Goal: Communication & Community: Answer question/provide support

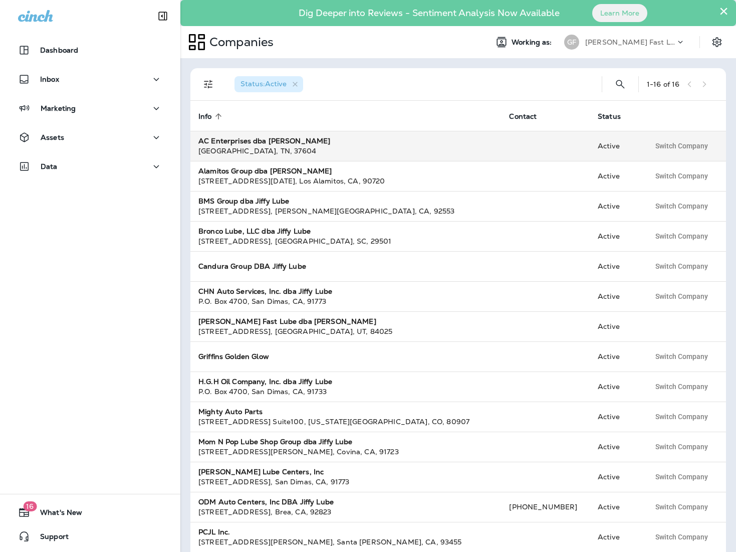
click at [281, 143] on strong "AC Enterprises dba [PERSON_NAME]" at bounding box center [264, 140] width 132 height 9
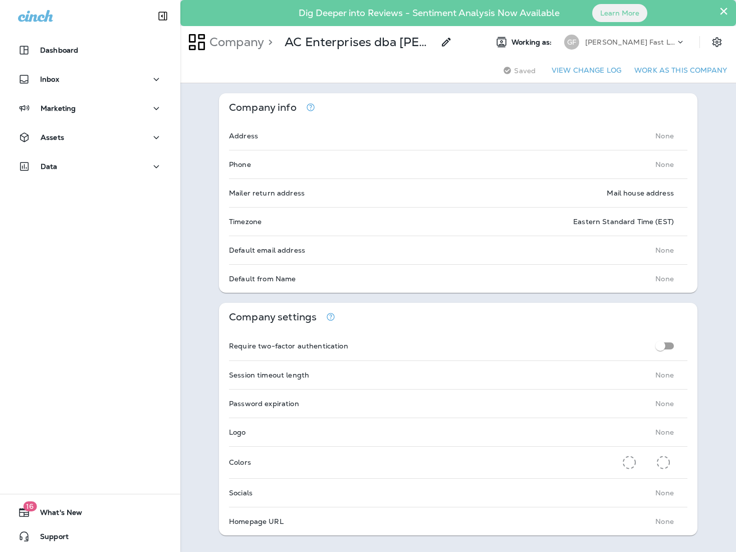
click at [624, 41] on p "[PERSON_NAME] Fast Lube dba [PERSON_NAME]" at bounding box center [630, 42] width 90 height 8
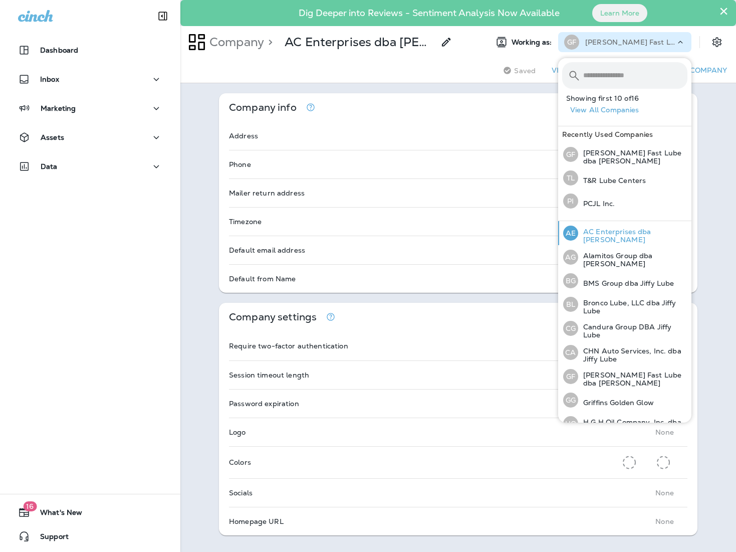
click at [629, 239] on p "AC Enterprises dba [PERSON_NAME]" at bounding box center [632, 236] width 109 height 16
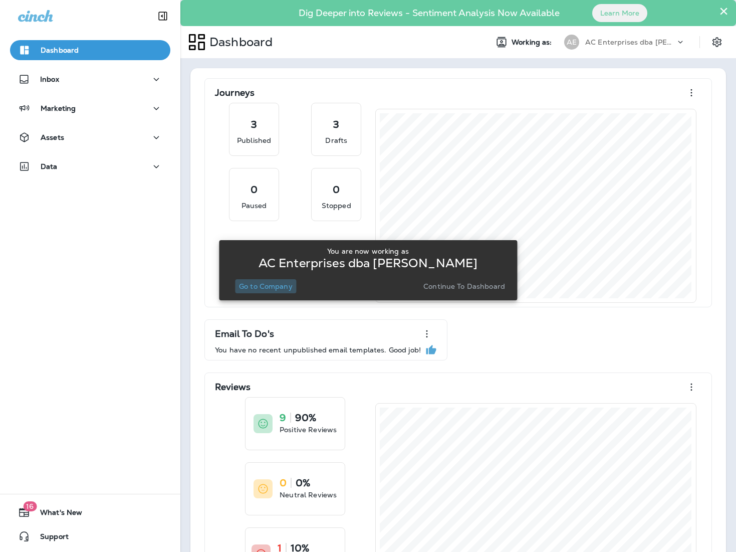
click at [263, 285] on p "Go to Company" at bounding box center [266, 286] width 54 height 8
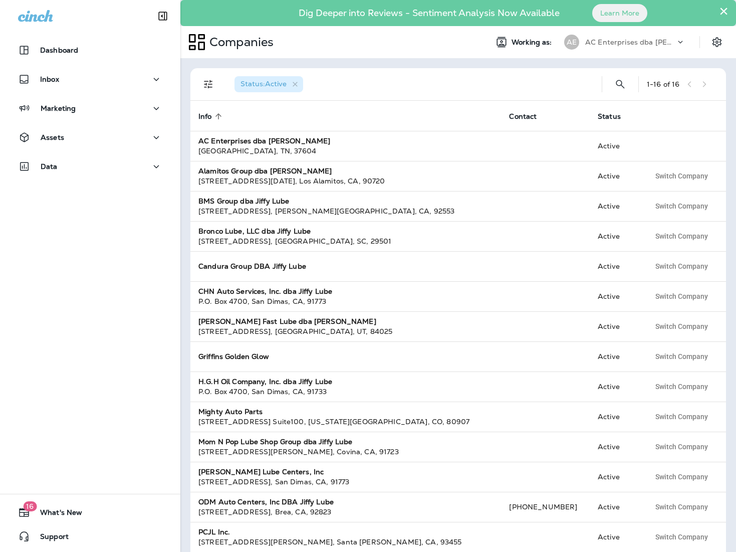
click at [466, 40] on div "Companies" at bounding box center [329, 42] width 299 height 25
click at [640, 44] on p "AC Enterprises dba [PERSON_NAME]" at bounding box center [630, 42] width 90 height 8
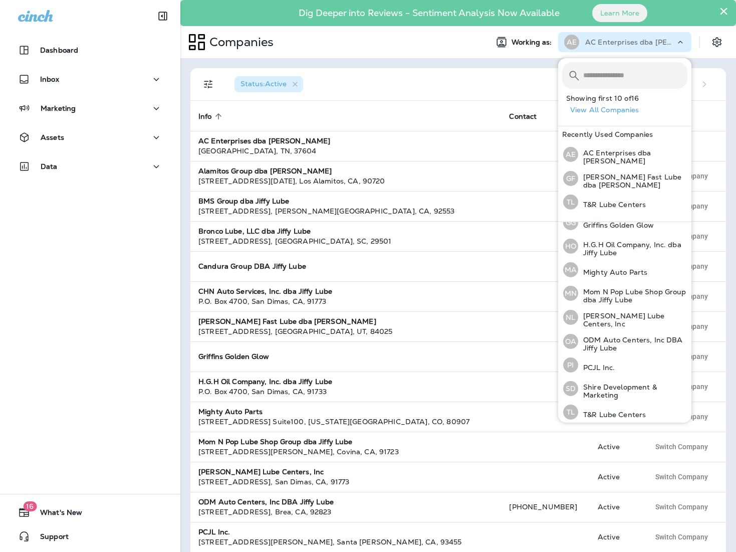
scroll to position [179, 0]
click at [623, 313] on p "[PERSON_NAME] Lube Centers, Inc" at bounding box center [632, 319] width 109 height 16
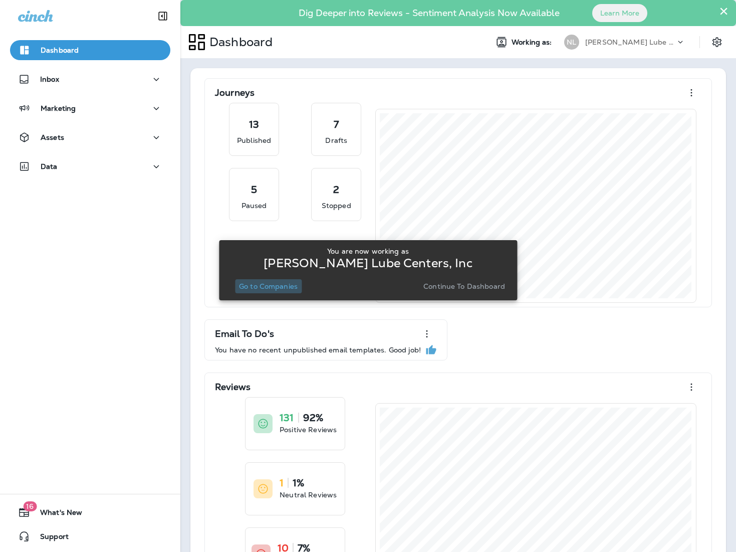
click at [287, 289] on p "Go to Companies" at bounding box center [268, 286] width 59 height 8
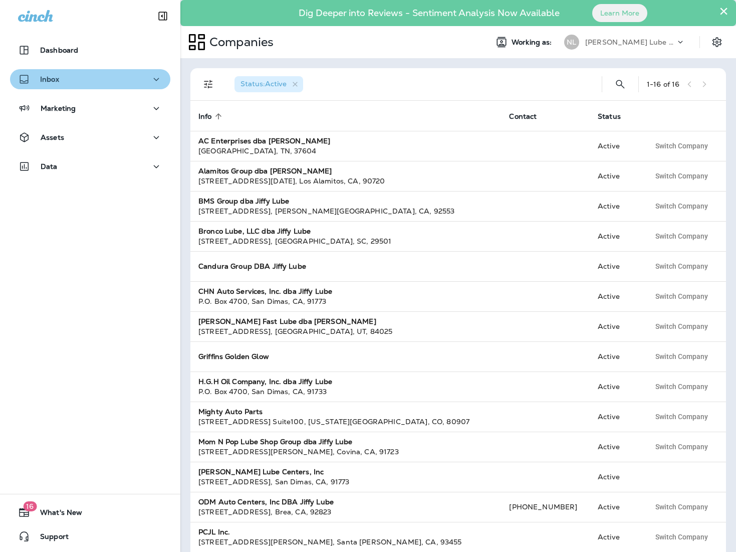
click at [60, 71] on button "Inbox" at bounding box center [90, 79] width 160 height 20
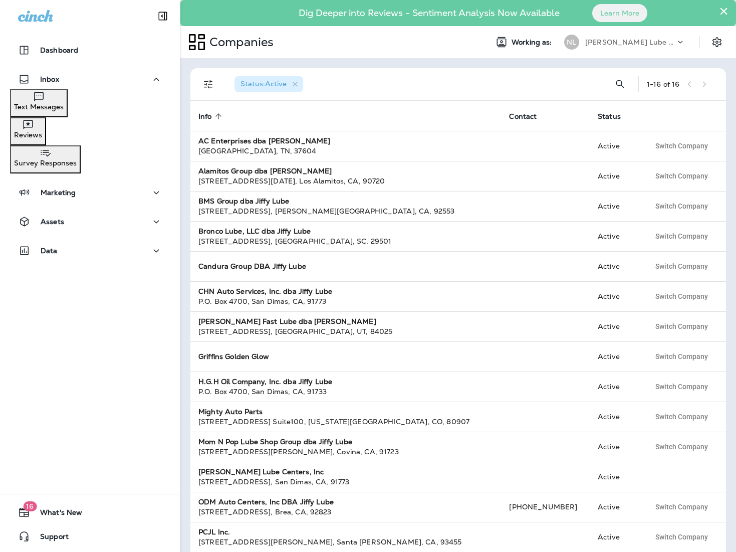
click at [42, 134] on p "Reviews" at bounding box center [28, 135] width 28 height 8
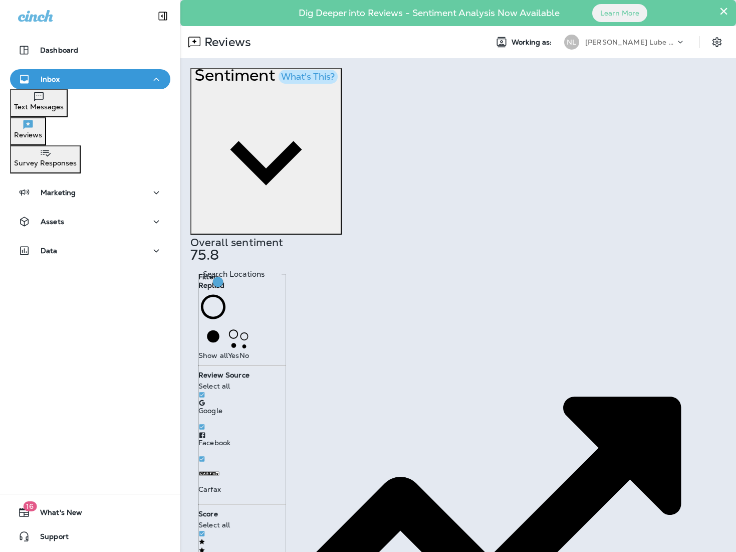
click at [240, 352] on span "No" at bounding box center [245, 354] width 10 height 9
click at [580, 489] on div "× Dig Deeper into Reviews - Sentiment Analysis Now Available Learn More Reviews…" at bounding box center [458, 276] width 556 height 552
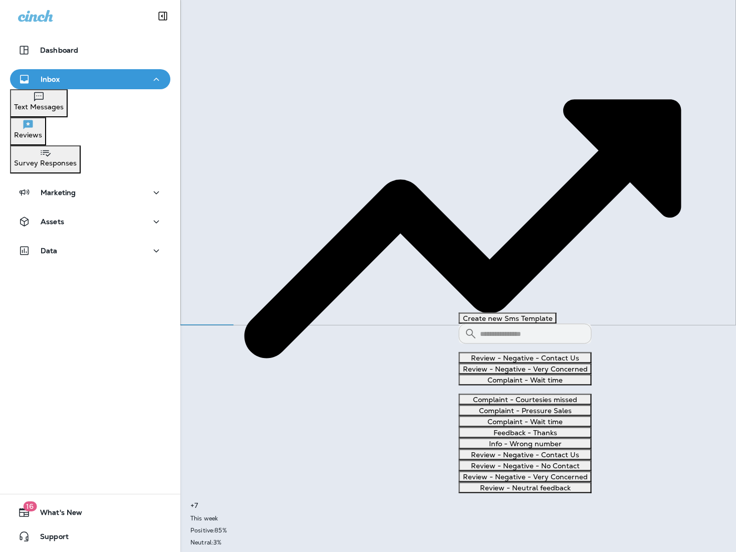
click at [538, 374] on button "Review - Negative - Very Concerned" at bounding box center [525, 368] width 133 height 11
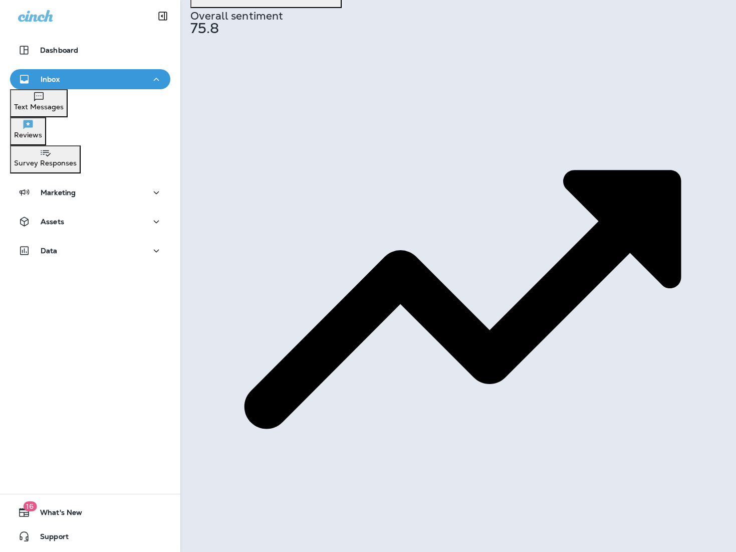
scroll to position [0, 0]
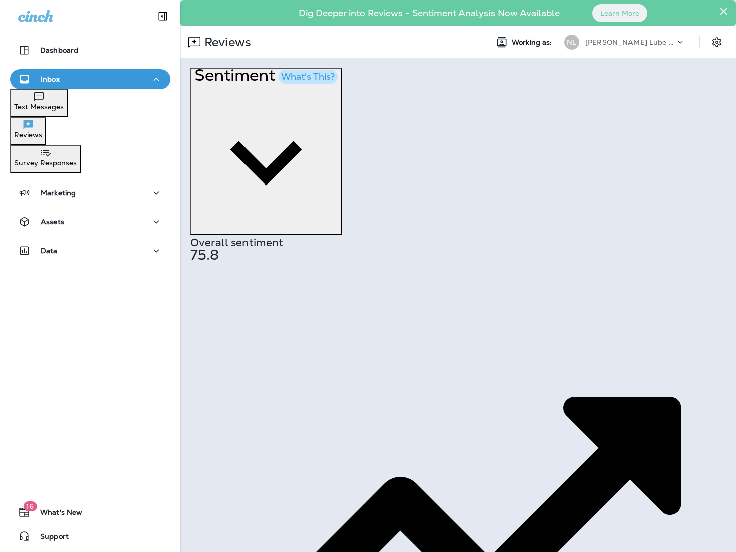
click at [632, 41] on p "[PERSON_NAME] Lube Centers, Inc" at bounding box center [630, 42] width 90 height 8
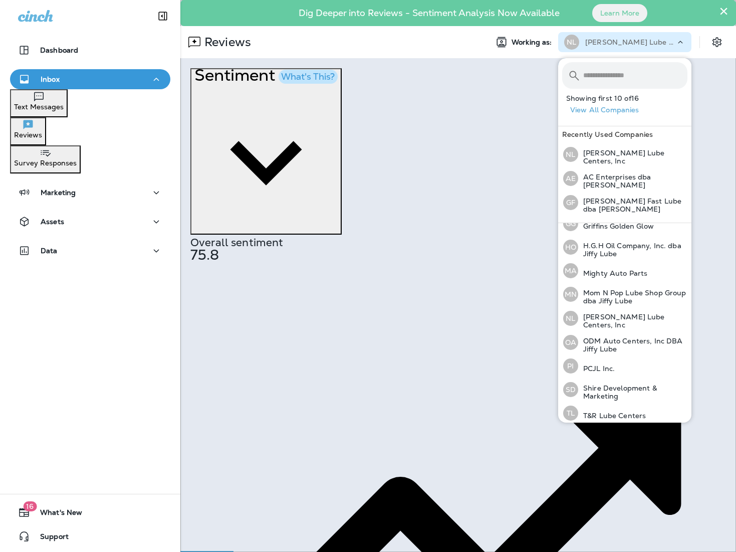
scroll to position [179, 0]
click at [614, 359] on div "PI PCJL Inc." at bounding box center [589, 364] width 60 height 23
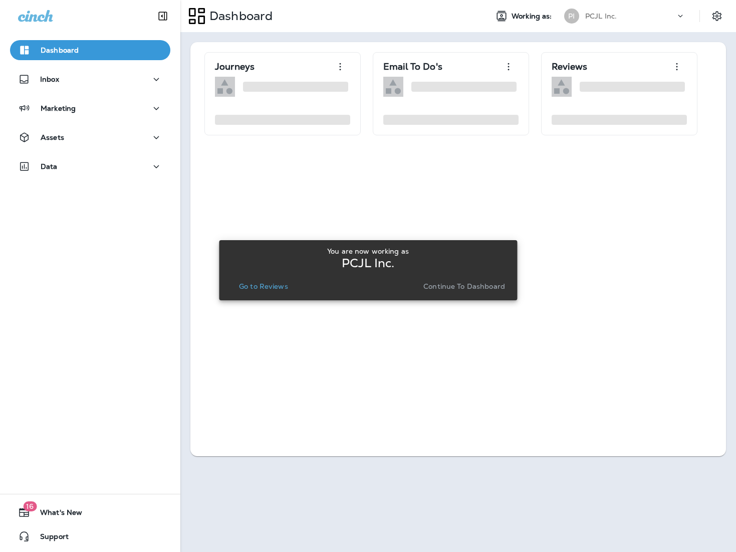
click at [253, 290] on p "Go to Reviews" at bounding box center [263, 286] width 49 height 8
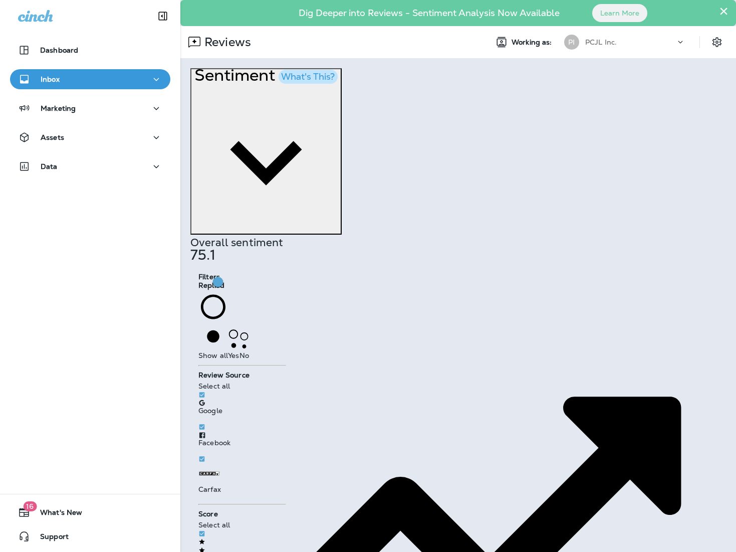
click at [240, 352] on span "No" at bounding box center [245, 354] width 10 height 9
click at [624, 475] on div "× Dig Deeper into Reviews - Sentiment Analysis Now Available Learn More Reviews…" at bounding box center [458, 276] width 556 height 552
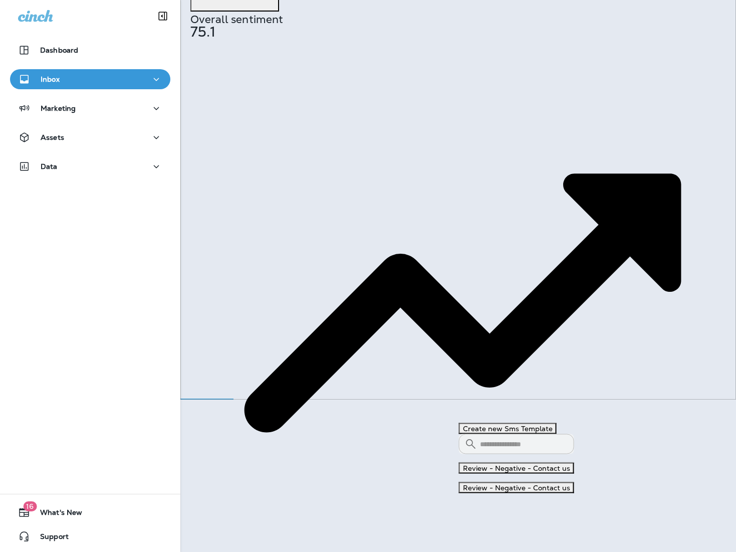
click at [519, 482] on button "Review - Negative - Contact us" at bounding box center [516, 487] width 115 height 11
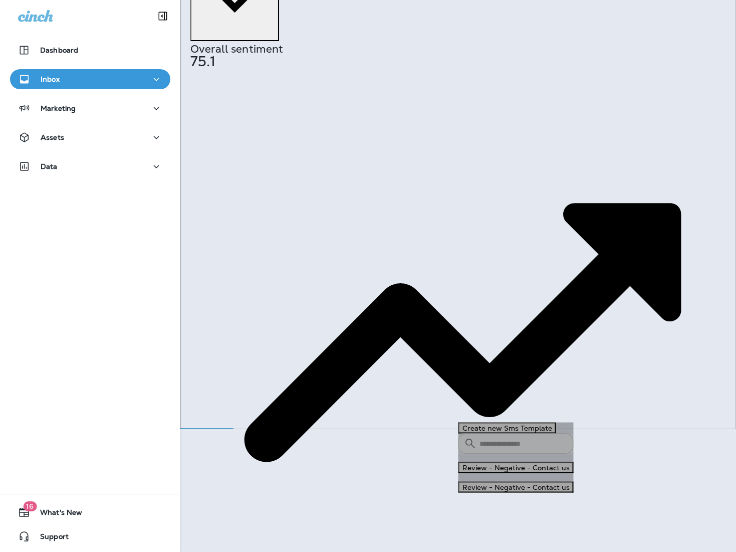
click at [522, 462] on button "Review - Negative - Contact us" at bounding box center [516, 467] width 115 height 11
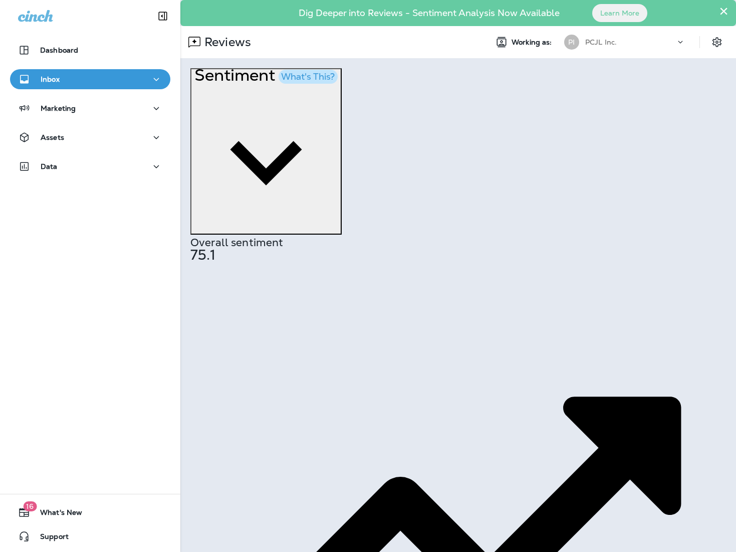
click at [589, 42] on p "PCJL Inc." at bounding box center [601, 42] width 32 height 8
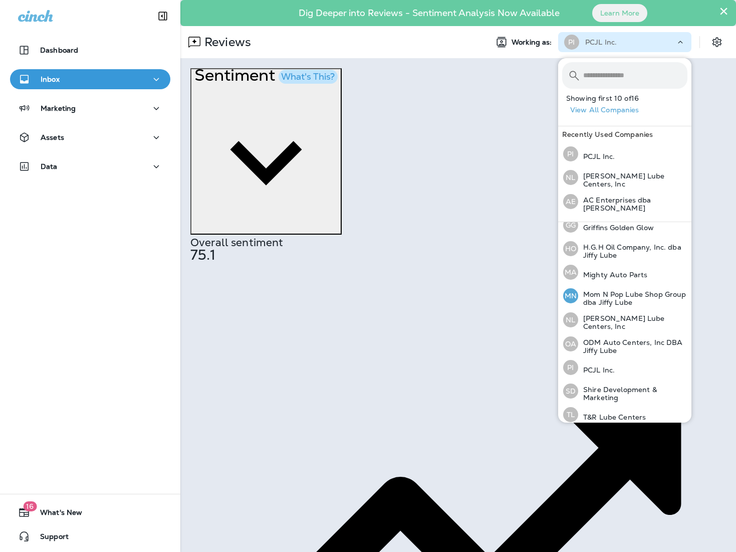
scroll to position [178, 0]
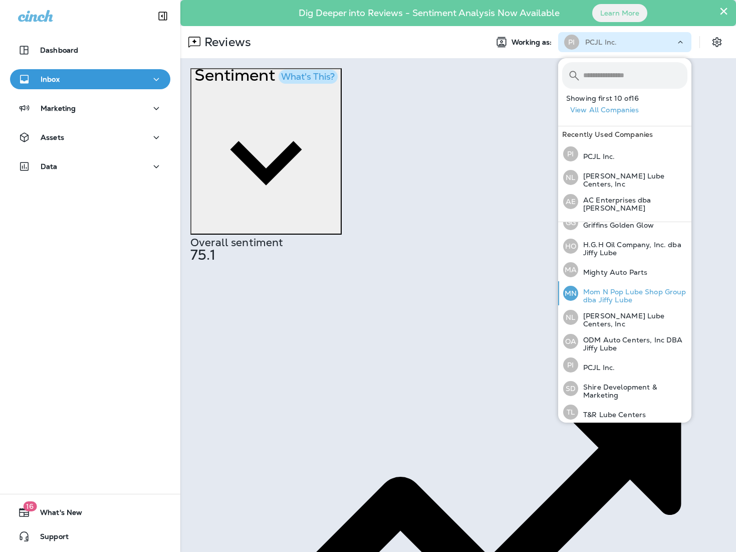
click at [616, 292] on p "Mom N Pop Lube Shop Group dba Jiffy Lube" at bounding box center [632, 296] width 109 height 16
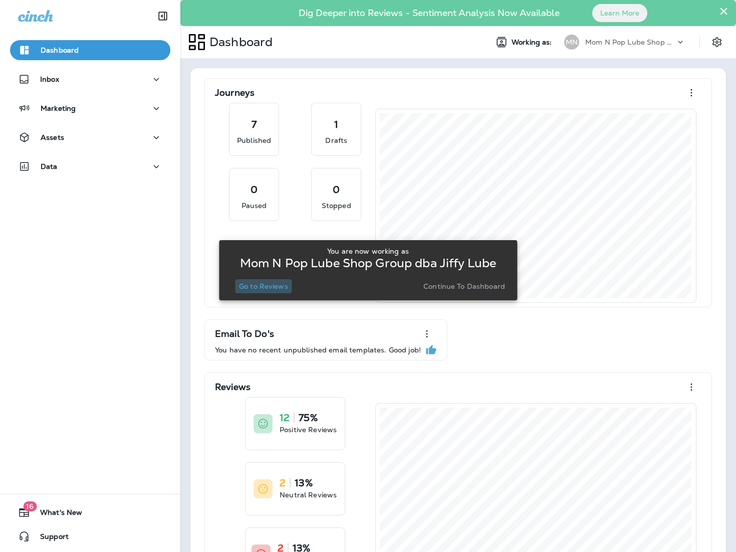
click at [259, 289] on p "Go to Reviews" at bounding box center [263, 286] width 49 height 8
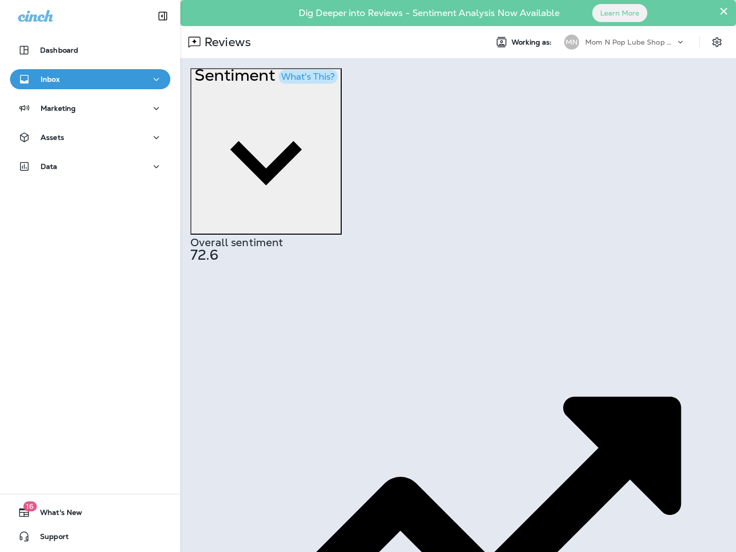
click at [635, 45] on p "Mom N Pop Lube Shop Group dba Jiffy Lube" at bounding box center [630, 42] width 90 height 8
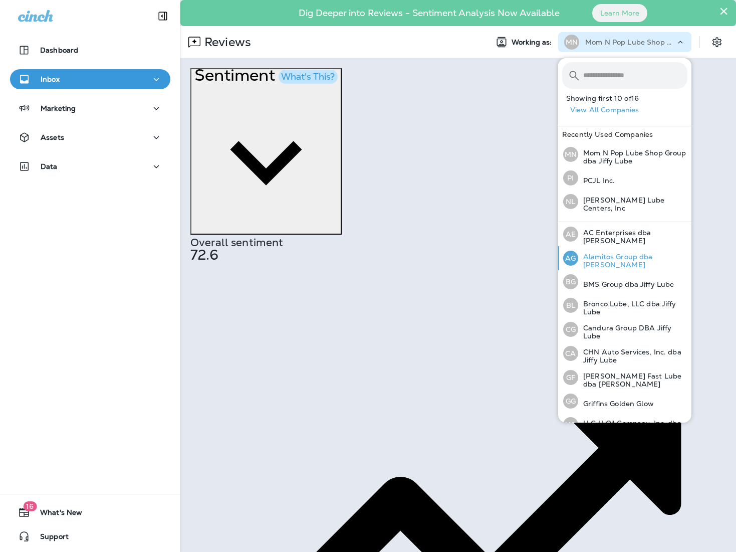
click at [627, 253] on div "AG Alamitos Group dba Jiffy Lube" at bounding box center [625, 258] width 132 height 24
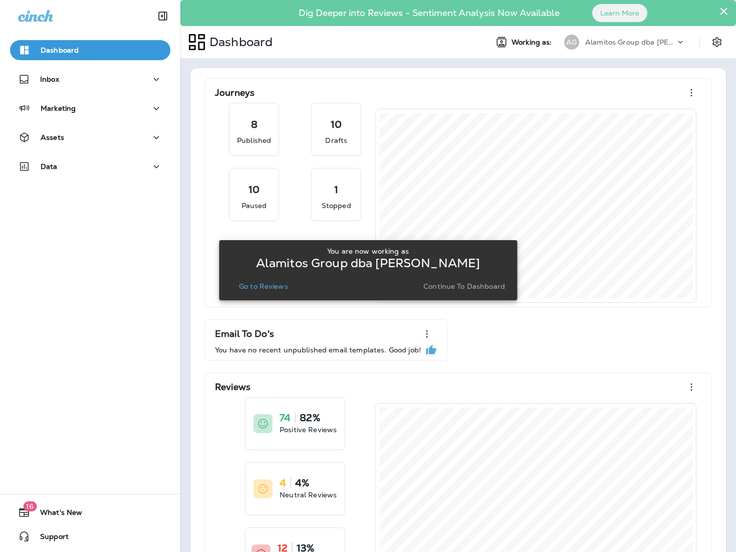
click at [247, 287] on p "Go to Reviews" at bounding box center [263, 286] width 49 height 8
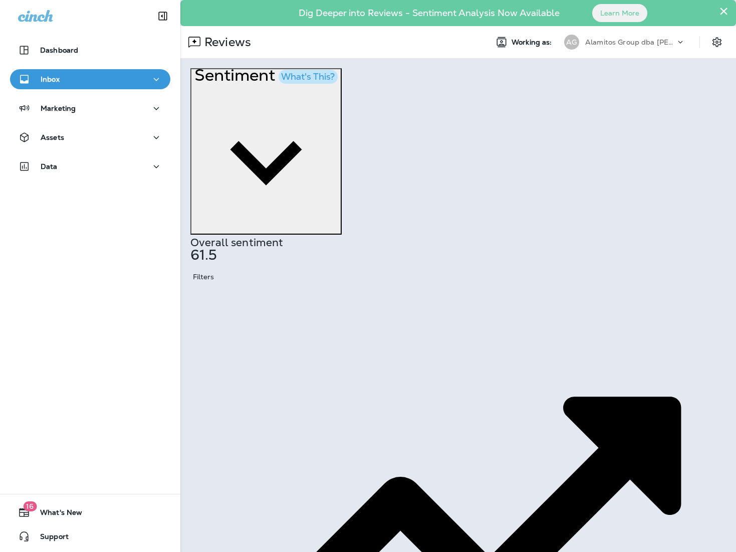
click at [204, 274] on div "Filters" at bounding box center [204, 277] width 22 height 8
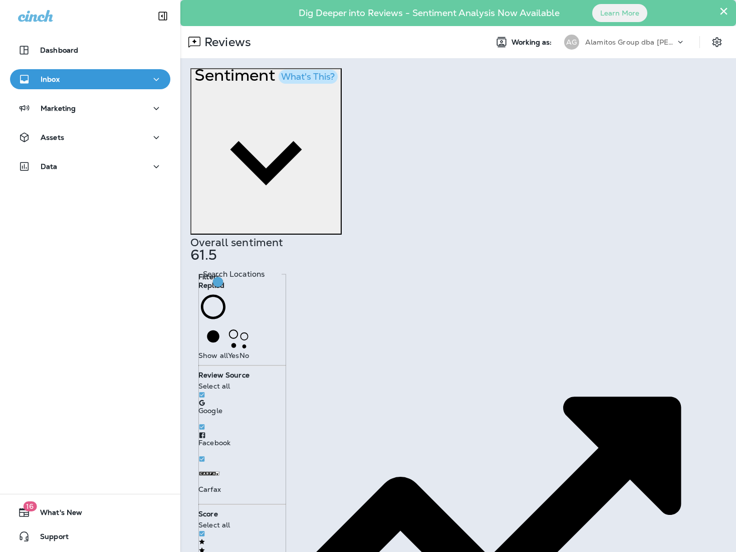
click at [240, 353] on span "No" at bounding box center [245, 354] width 10 height 9
click at [453, 438] on div "× Dig Deeper into Reviews - Sentiment Analysis Now Available Learn More Reviews…" at bounding box center [458, 276] width 556 height 552
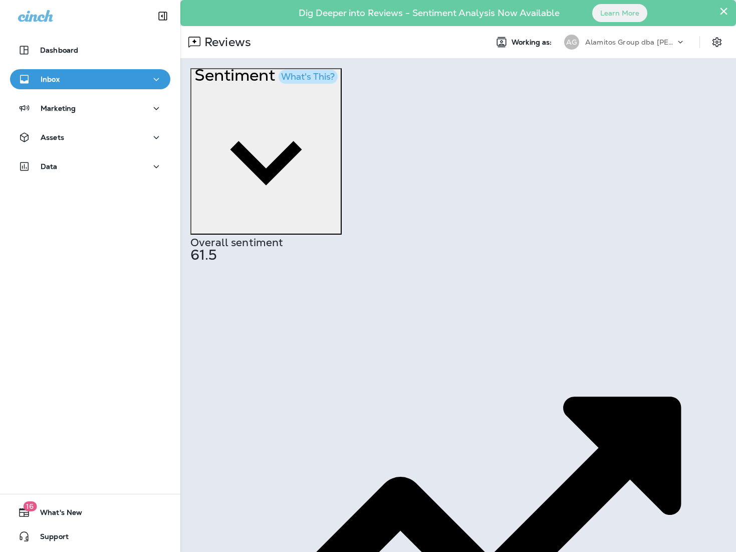
click at [655, 41] on p "Alamitos Group dba [PERSON_NAME]" at bounding box center [630, 42] width 90 height 8
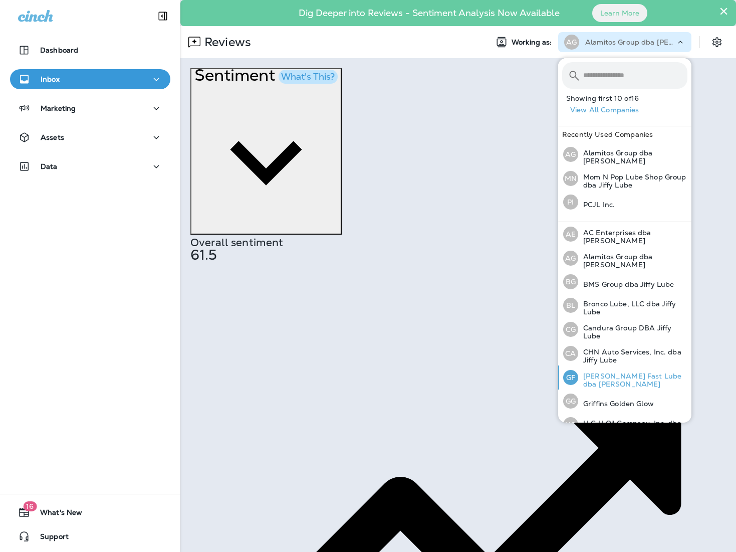
click at [628, 372] on p "[PERSON_NAME] Fast Lube dba [PERSON_NAME]" at bounding box center [632, 380] width 109 height 16
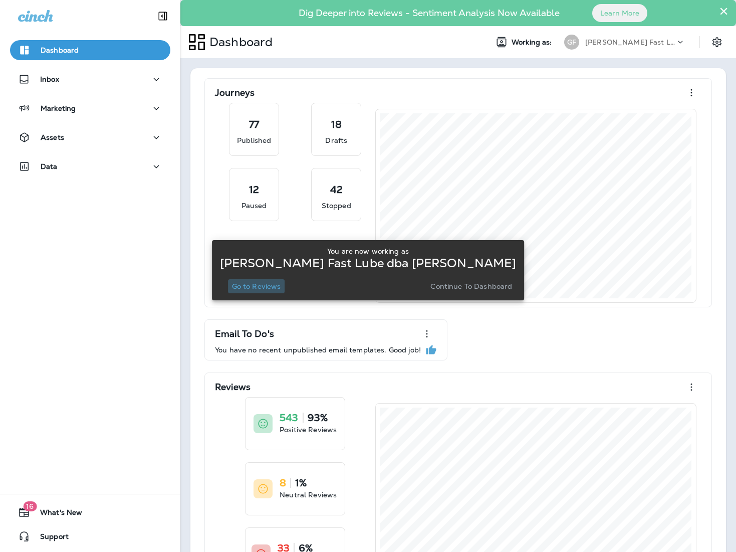
click at [275, 287] on p "Go to Reviews" at bounding box center [256, 286] width 49 height 8
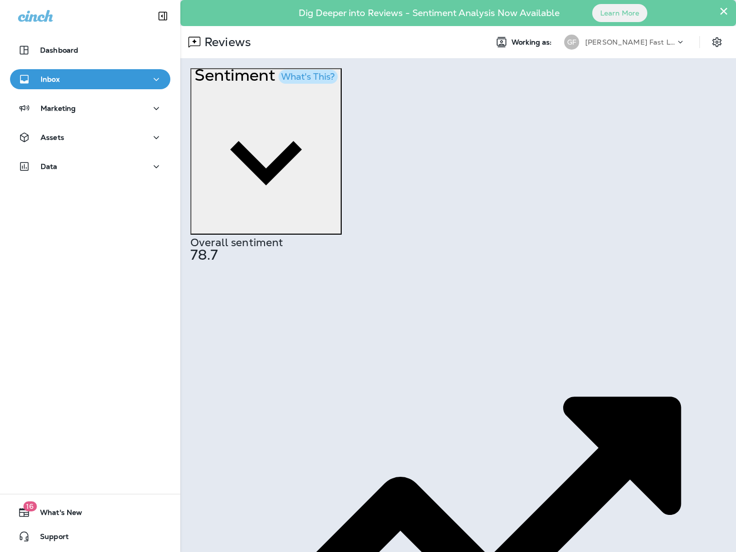
click at [498, 355] on p "Last 7 Days" at bounding box center [481, 351] width 53 height 8
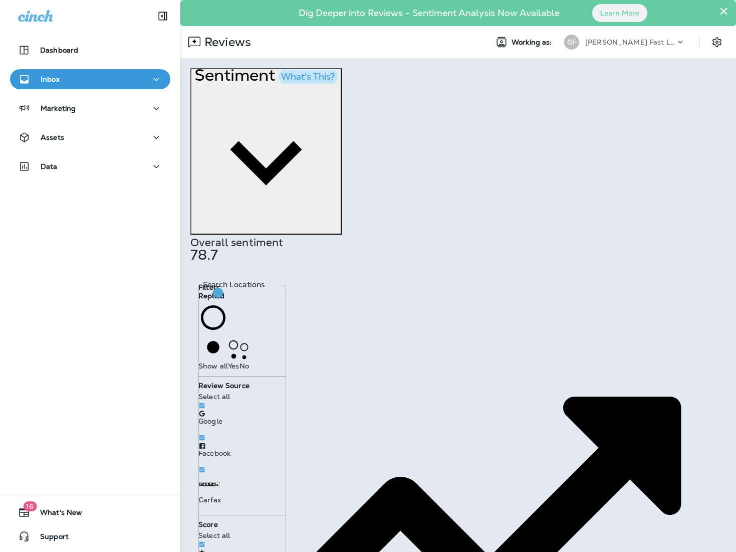
click at [240, 365] on span "No" at bounding box center [245, 365] width 10 height 9
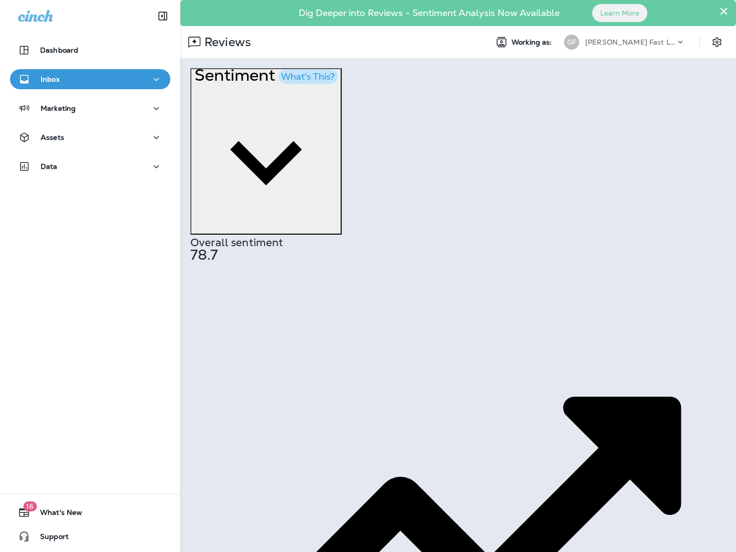
scroll to position [8, 0]
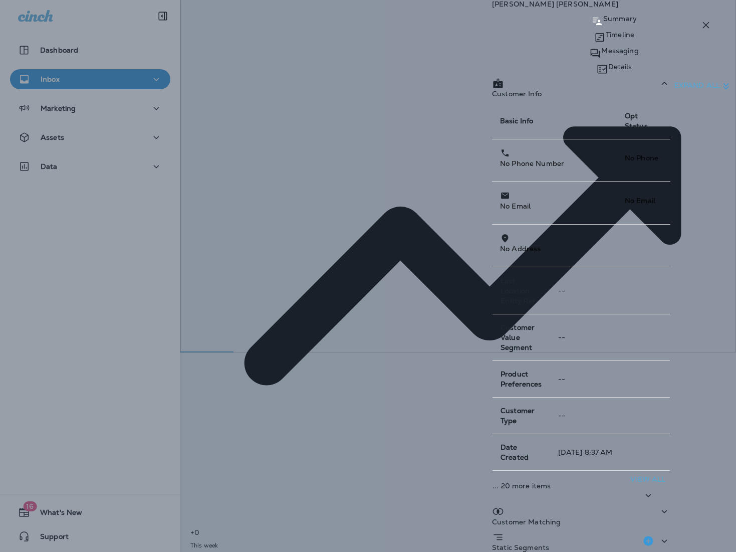
click at [258, 231] on div "[PERSON_NAME] Summary Timeline Messaging Details Customer Info Basic Info Opt S…" at bounding box center [368, 276] width 736 height 552
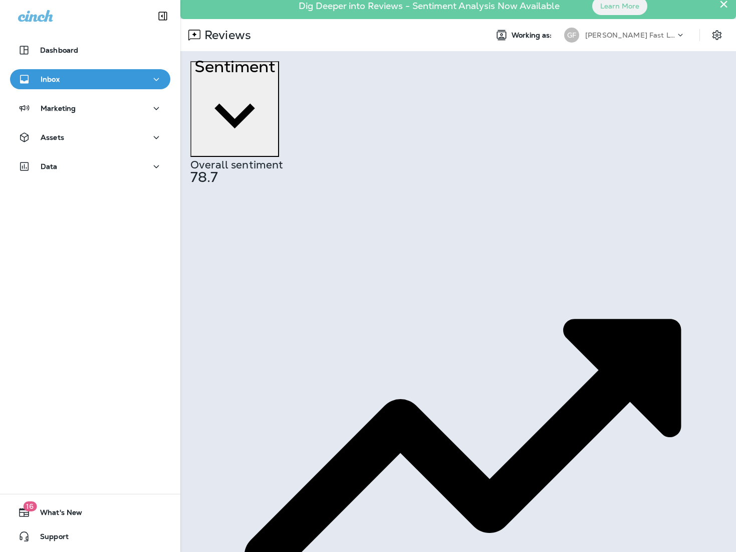
scroll to position [8, 0]
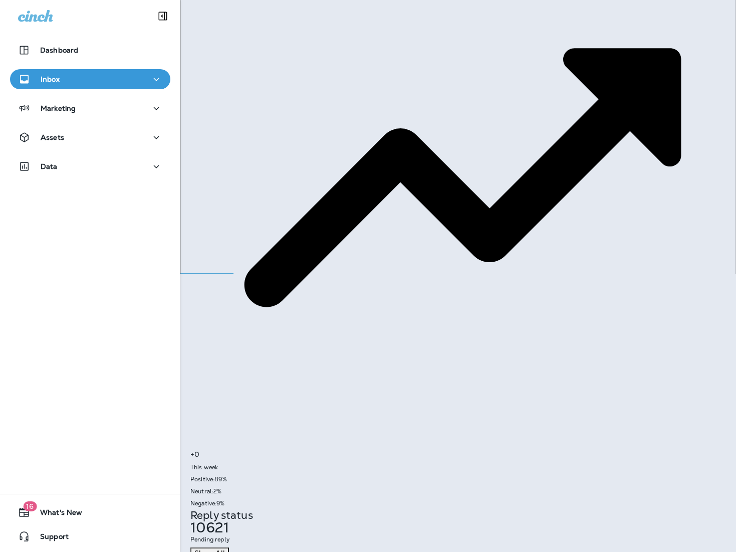
scroll to position [317, 0]
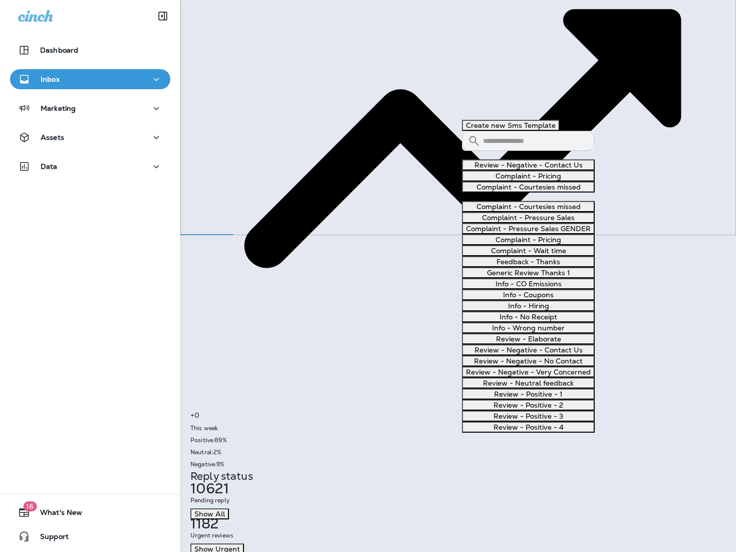
scroll to position [444, 0]
click at [575, 366] on button "Review - Negative - Very Concerned" at bounding box center [528, 371] width 133 height 11
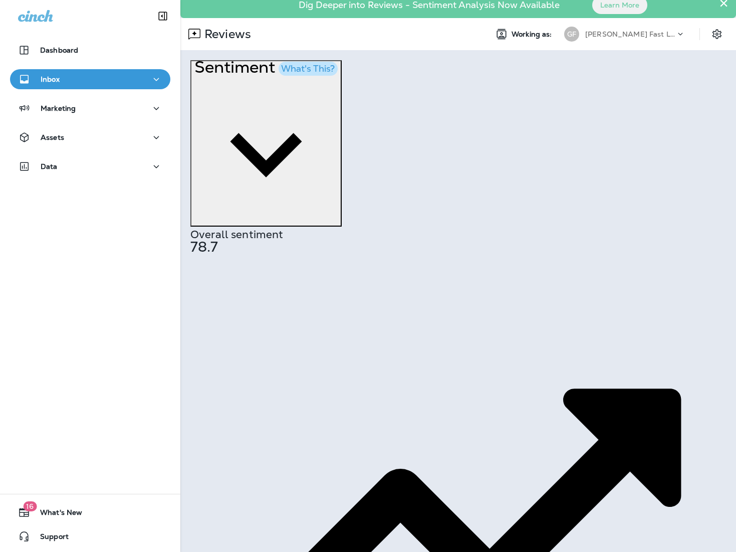
scroll to position [0, 0]
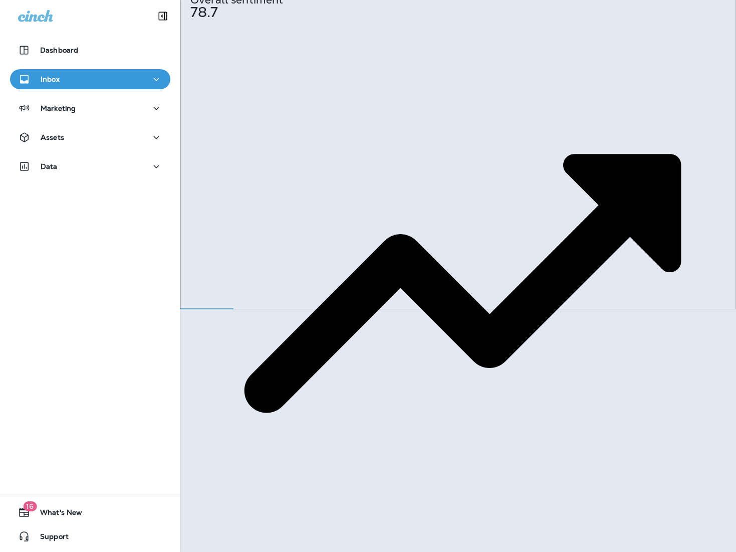
scroll to position [242, 0]
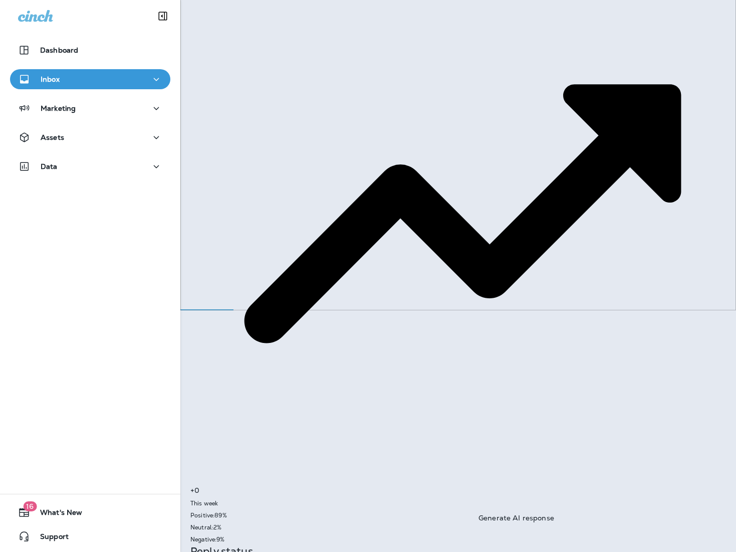
drag, startPoint x: 611, startPoint y: 473, endPoint x: 303, endPoint y: 380, distance: 321.4
type textarea "**********"
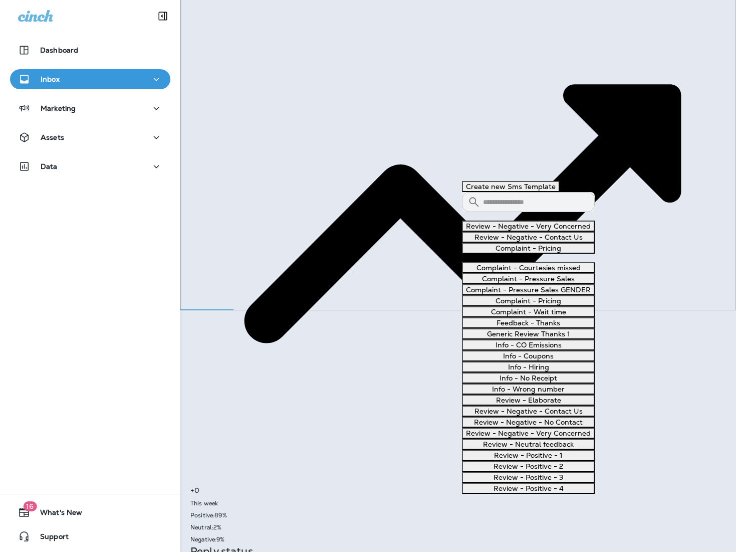
scroll to position [295, 0]
click at [536, 406] on button "Review - Elaborate" at bounding box center [528, 399] width 133 height 11
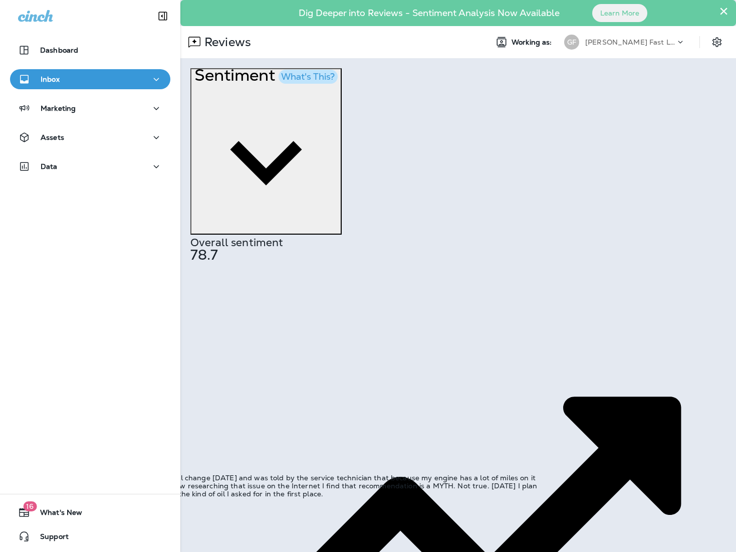
scroll to position [0, 0]
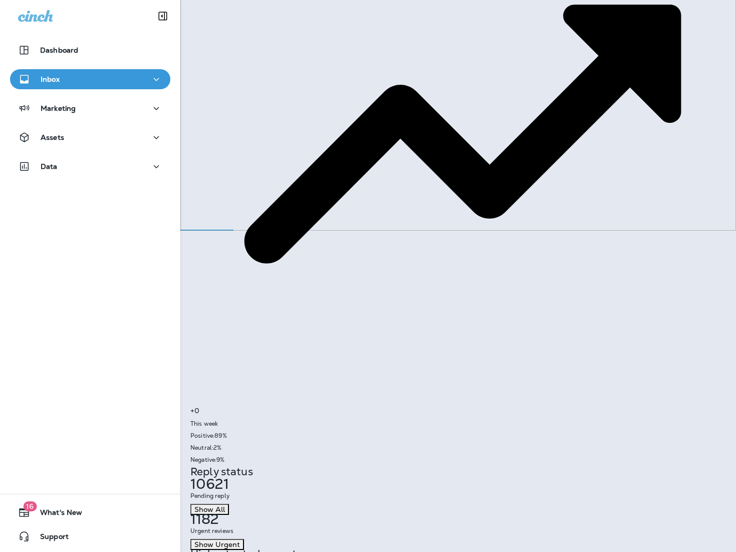
scroll to position [324, 0]
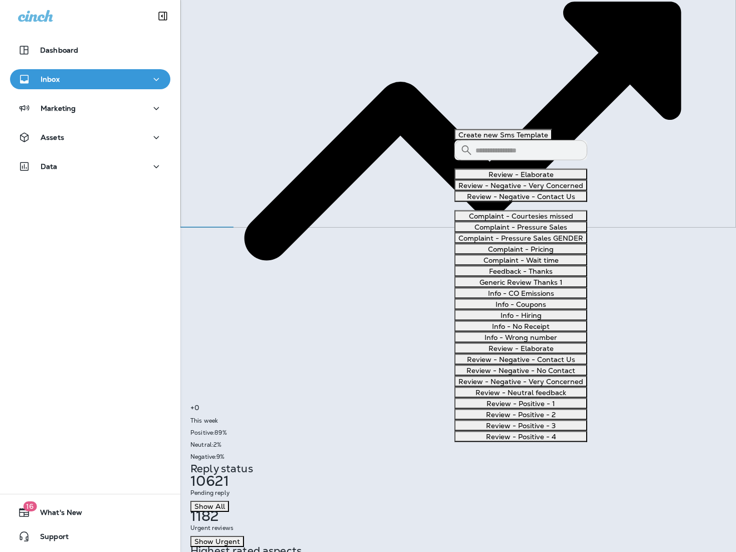
scroll to position [324, 0]
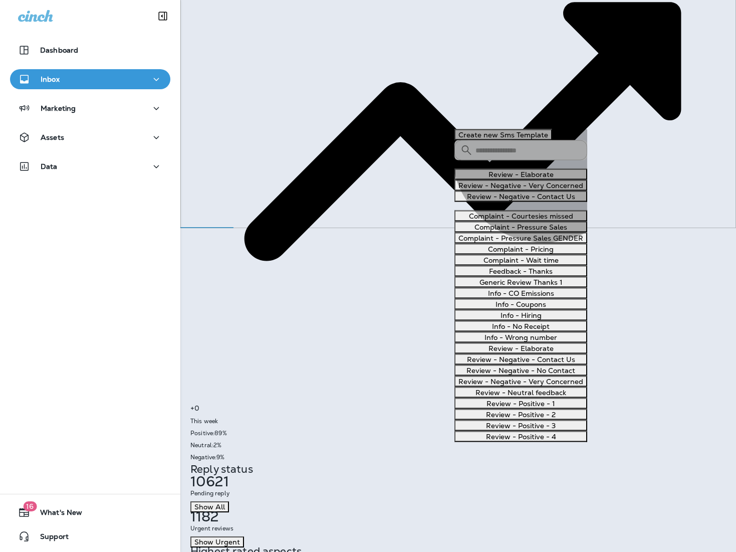
click at [552, 202] on button "Review - Negative - Contact Us" at bounding box center [521, 196] width 133 height 11
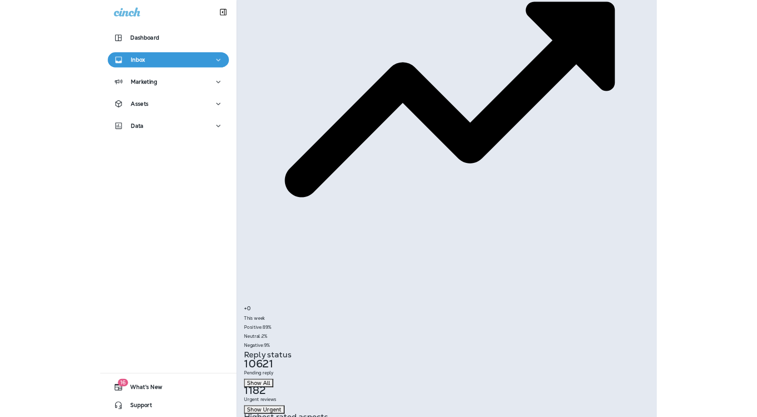
scroll to position [0, 0]
